Goal: Understand process/instructions: Learn about a topic

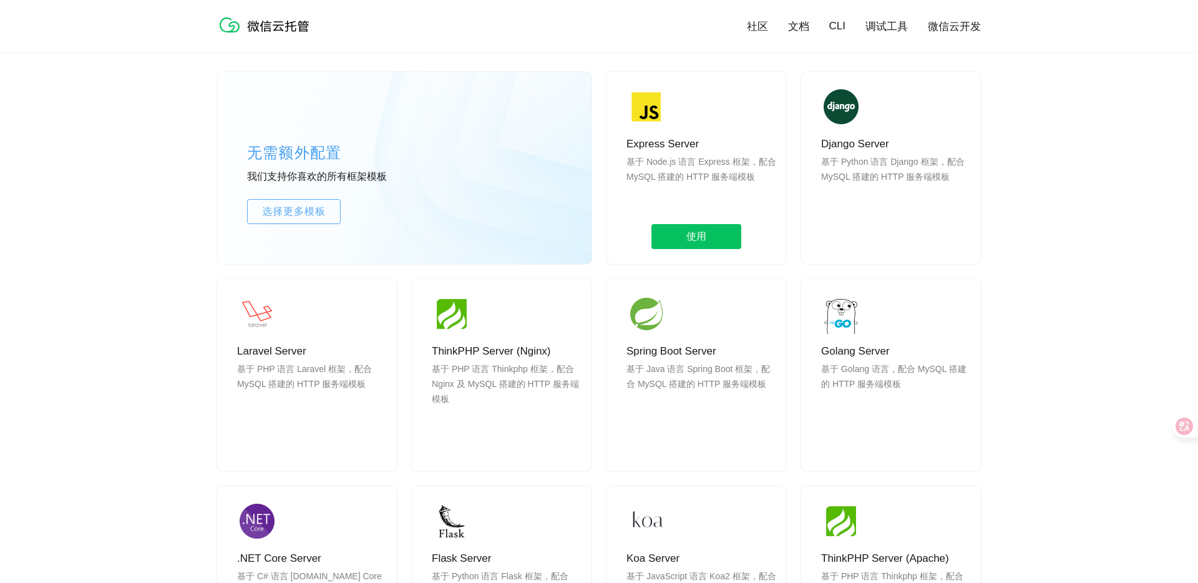
scroll to position [1029, 0]
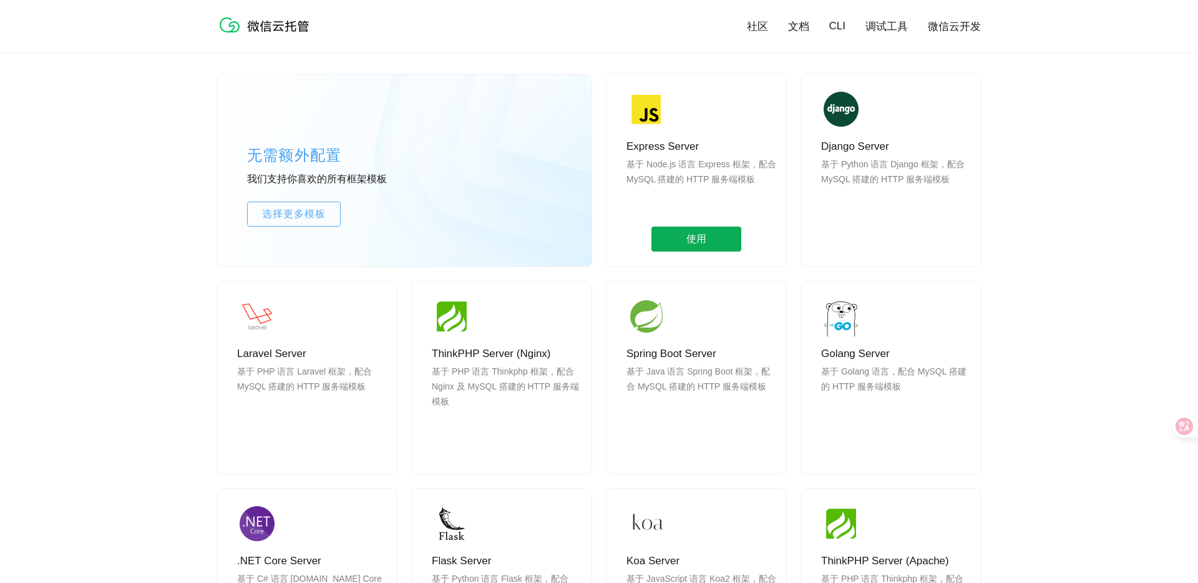
click at [692, 237] on span "使用" at bounding box center [697, 239] width 90 height 25
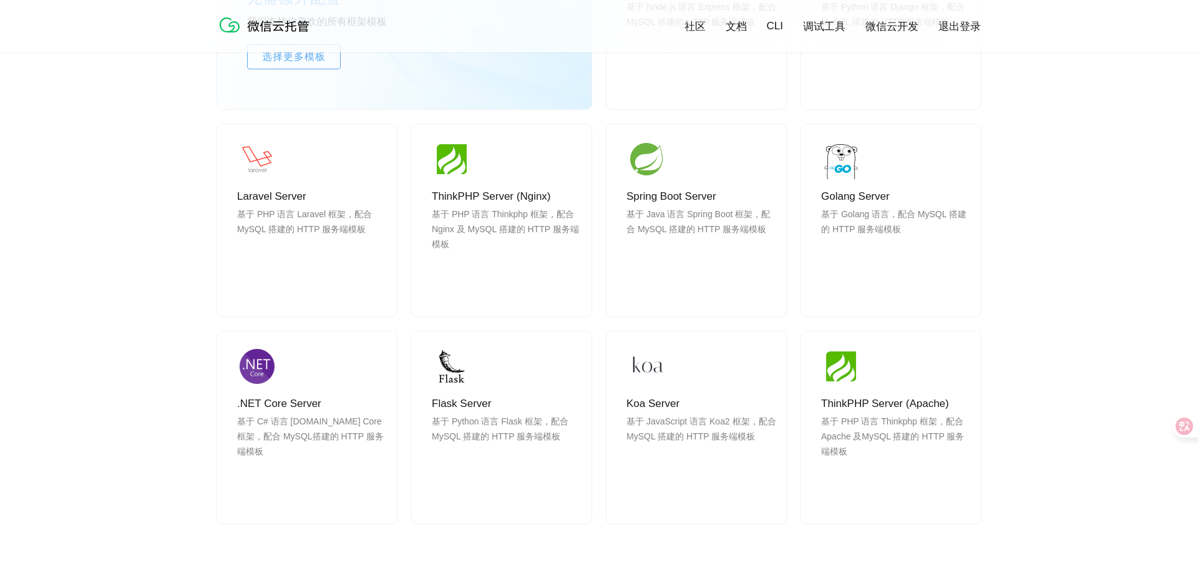
scroll to position [959, 0]
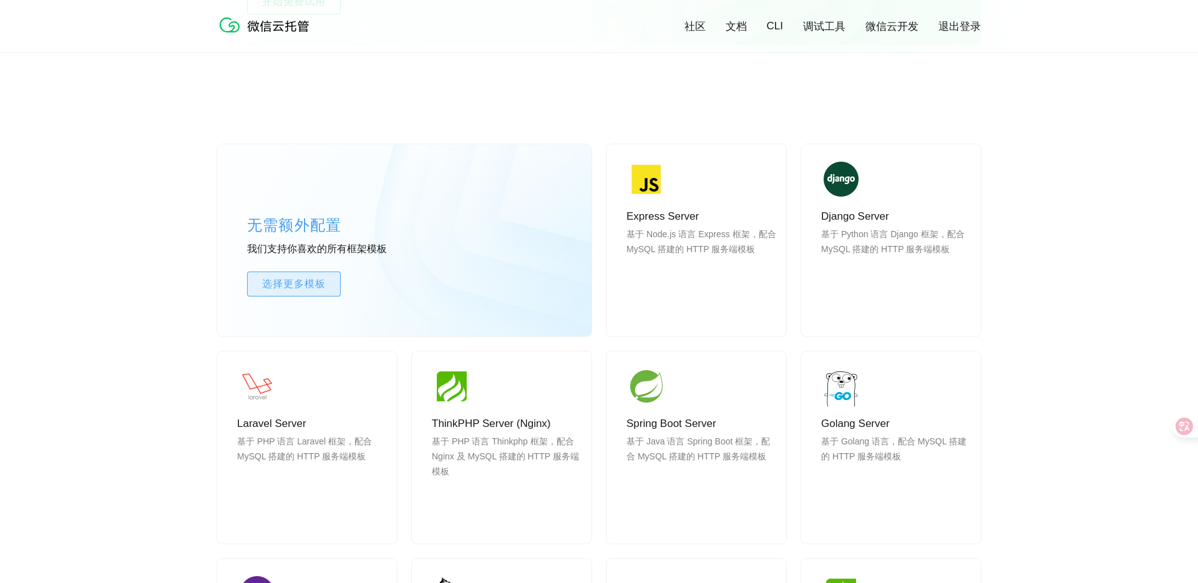
click at [312, 273] on link "选择更多模板" at bounding box center [294, 283] width 94 height 25
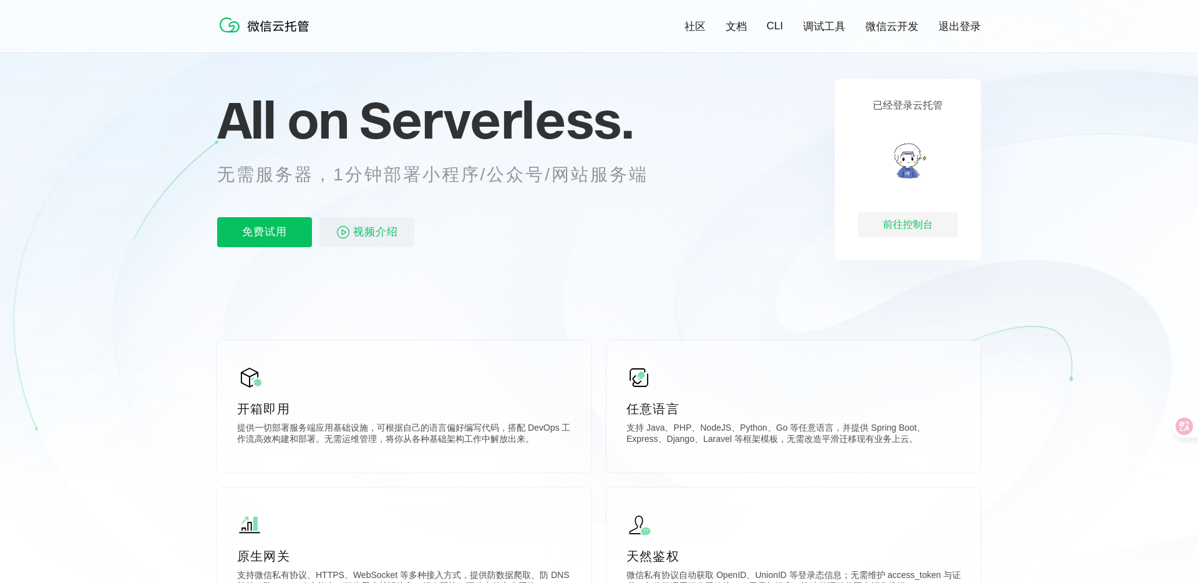
scroll to position [15, 0]
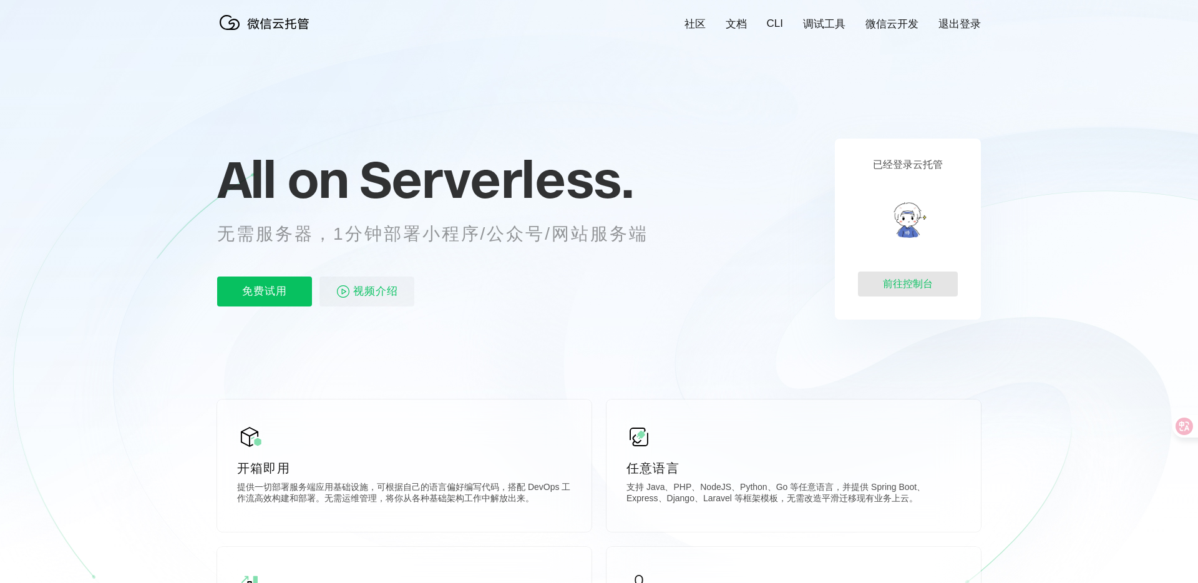
click at [921, 282] on div "前往控制台" at bounding box center [908, 283] width 100 height 25
